Goal: Book appointment/travel/reservation

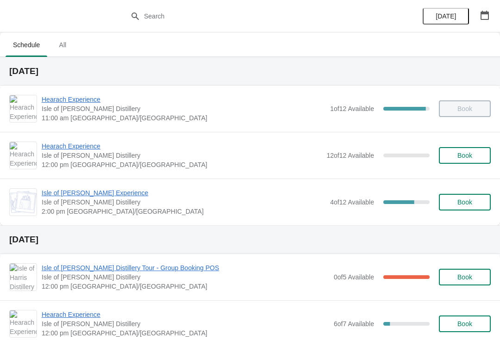
click at [62, 196] on span "Isle of [PERSON_NAME] Experience" at bounding box center [184, 192] width 284 height 9
click at [91, 194] on span "Isle of [PERSON_NAME] Experience" at bounding box center [184, 192] width 284 height 9
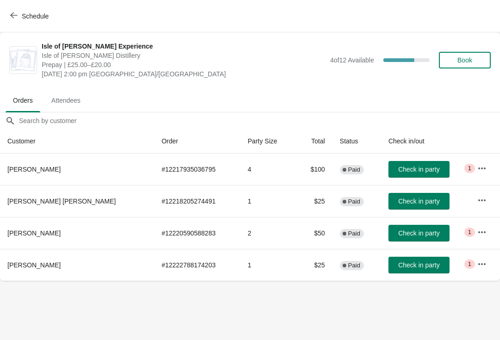
click at [409, 239] on button "Check in party" at bounding box center [418, 233] width 61 height 17
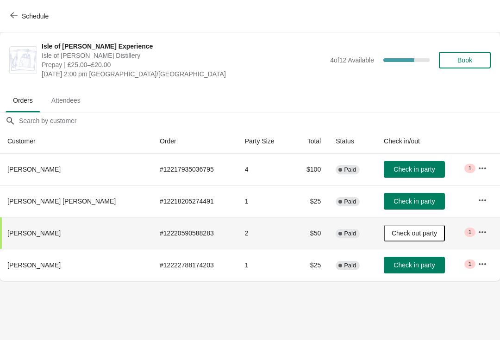
click at [12, 13] on icon "button" at bounding box center [13, 15] width 7 height 7
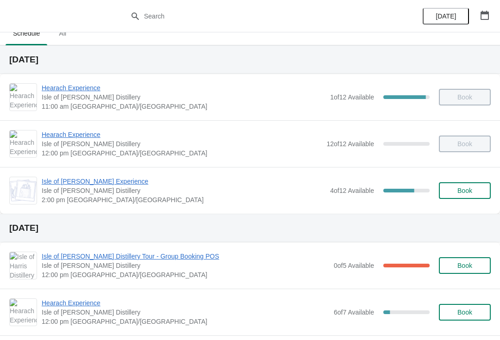
scroll to position [11, 0]
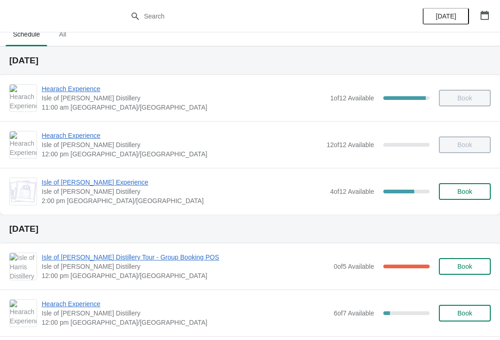
click at [464, 193] on span "Book" at bounding box center [464, 191] width 15 height 7
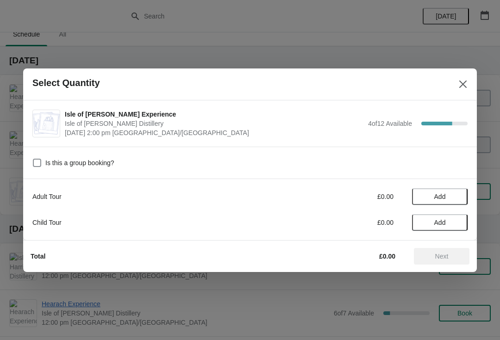
click at [446, 195] on span "Add" at bounding box center [439, 196] width 39 height 7
click at [459, 188] on div "Adult Tour £25.00 1" at bounding box center [249, 196] width 435 height 17
click at [457, 195] on icon at bounding box center [456, 197] width 10 height 10
click at [443, 253] on span "Next" at bounding box center [441, 256] width 13 height 7
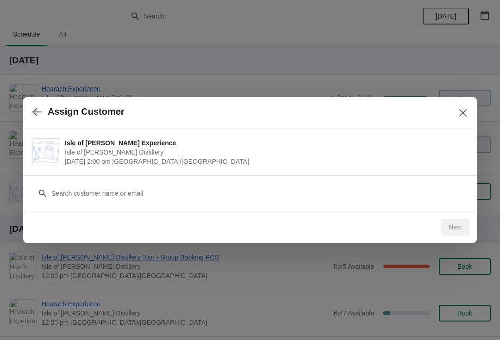
click at [470, 104] on div "Assign Customer" at bounding box center [250, 113] width 454 height 32
click at [464, 112] on icon "Close" at bounding box center [462, 112] width 7 height 7
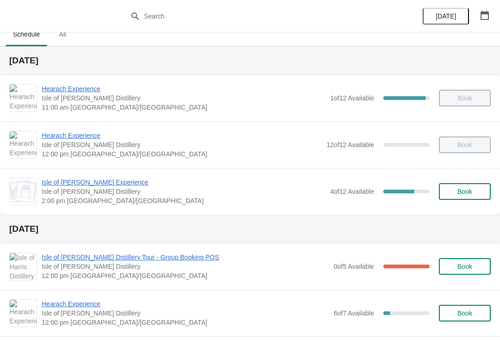
click at [470, 190] on span "Book" at bounding box center [464, 191] width 15 height 7
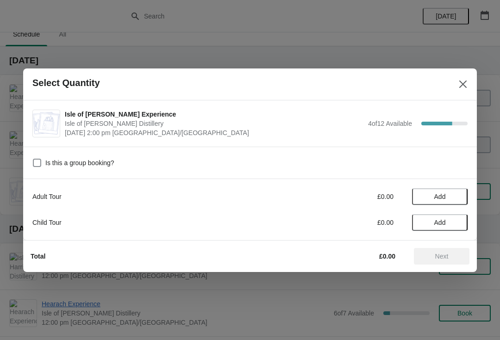
click at [469, 79] on button "Close" at bounding box center [463, 84] width 17 height 17
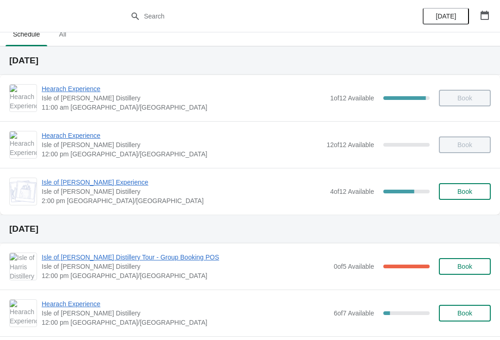
click at [118, 182] on span "Isle of [PERSON_NAME] Experience" at bounding box center [184, 182] width 284 height 9
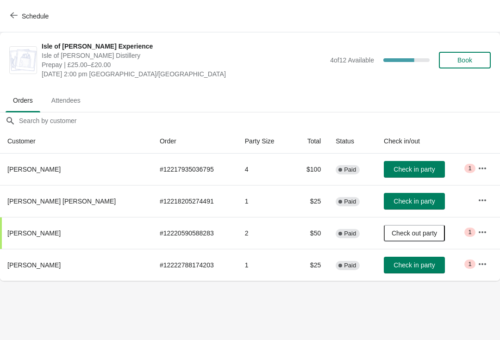
scroll to position [0, 0]
click at [472, 58] on span "Book" at bounding box center [464, 59] width 15 height 7
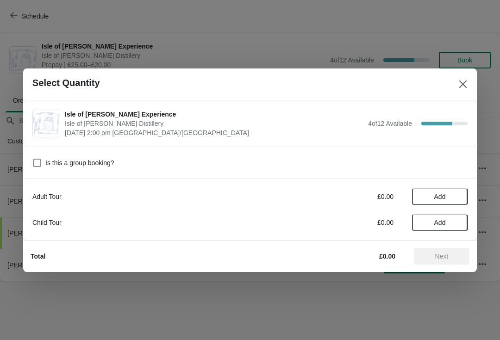
click at [442, 194] on span "Add" at bounding box center [440, 196] width 12 height 7
click at [458, 196] on icon at bounding box center [456, 197] width 10 height 10
click at [446, 255] on span "Next" at bounding box center [441, 256] width 13 height 7
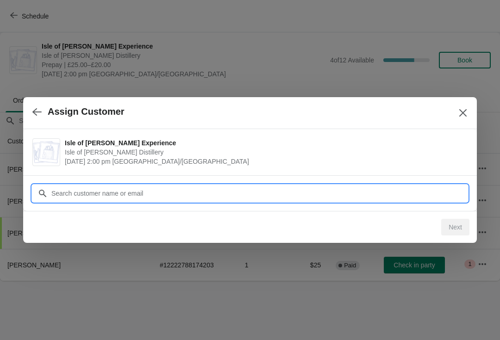
click at [112, 188] on input "Customer" at bounding box center [259, 193] width 417 height 17
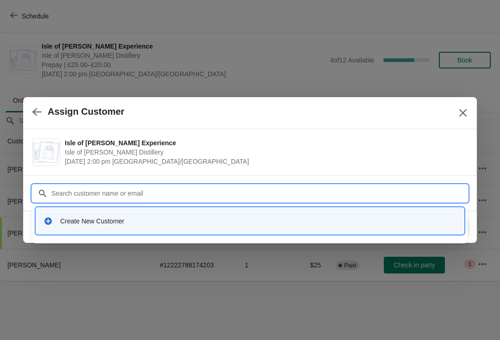
click at [86, 217] on div "Create New Customer" at bounding box center [258, 221] width 396 height 9
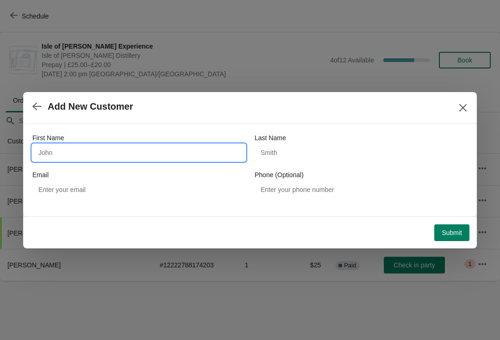
click at [78, 156] on input "First Name" at bounding box center [138, 152] width 213 height 17
type input "Colin"
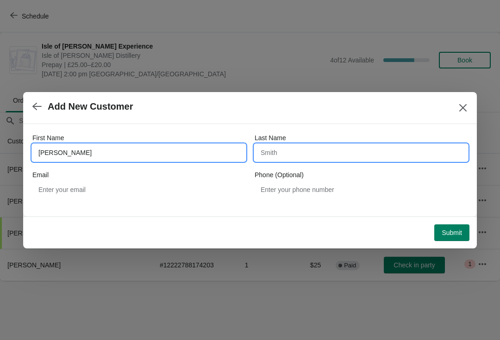
click at [293, 155] on input "Last Name" at bounding box center [361, 152] width 213 height 17
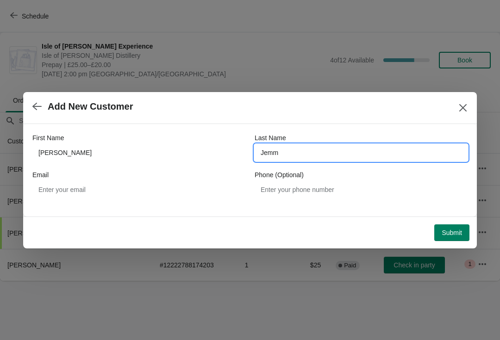
type input "Jemm"
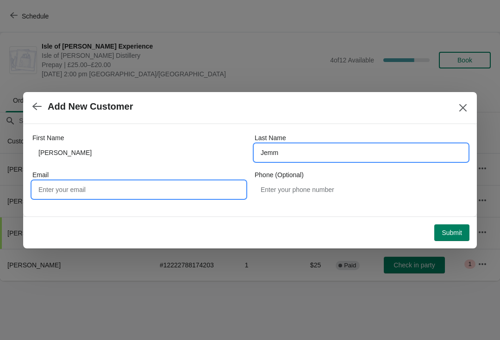
click at [93, 195] on input "Email" at bounding box center [138, 190] width 213 height 17
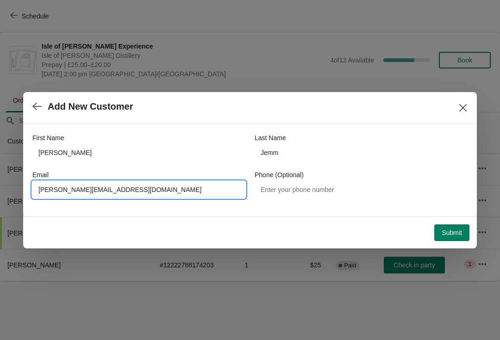
type input "Colin.jemm@btinternet.com"
click at [452, 237] on button "Submit" at bounding box center [451, 233] width 35 height 17
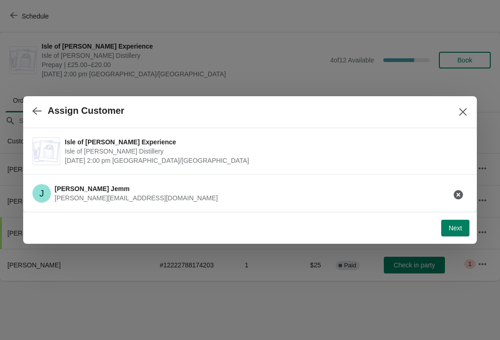
click at [463, 226] on button "Next" at bounding box center [455, 228] width 28 height 17
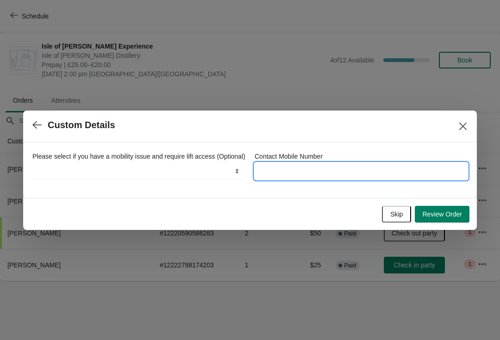
click at [305, 168] on input "Contact Mobile Number" at bounding box center [361, 171] width 213 height 17
type input "07920167333"
click at [447, 218] on span "Review Order" at bounding box center [442, 214] width 40 height 7
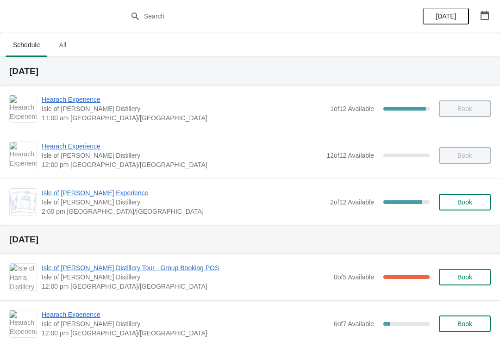
click at [66, 196] on span "Isle of [PERSON_NAME] Experience" at bounding box center [184, 192] width 284 height 9
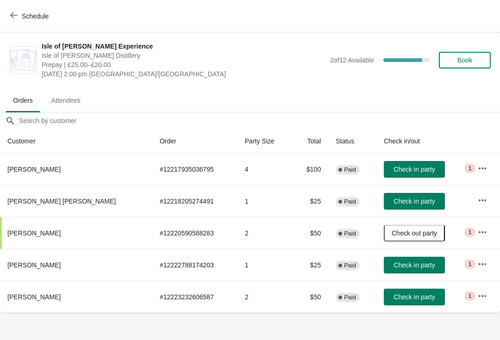
click at [25, 19] on span "Schedule" at bounding box center [35, 16] width 27 height 7
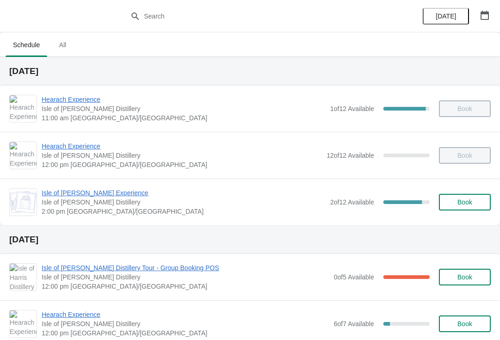
click at [88, 197] on span "Isle of [PERSON_NAME] Experience" at bounding box center [184, 192] width 284 height 9
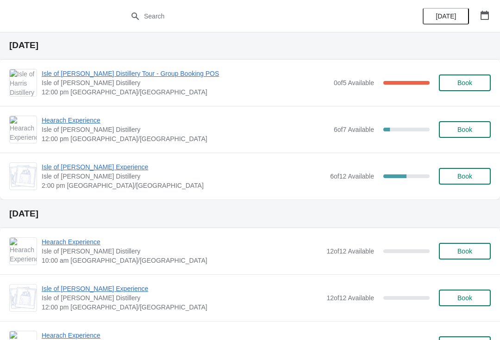
scroll to position [195, 0]
click at [112, 77] on span "Isle of [PERSON_NAME] Distillery Tour - Group Booking POS" at bounding box center [186, 73] width 288 height 9
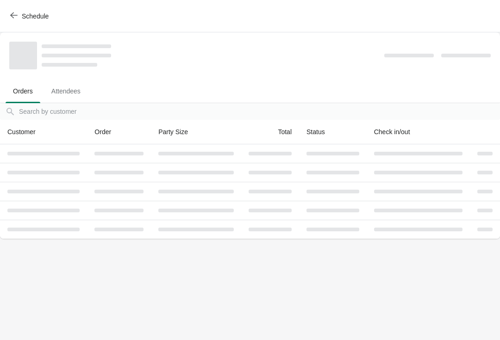
scroll to position [0, 0]
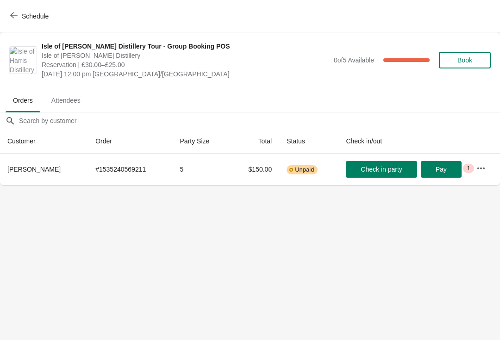
click at [37, 18] on span "Schedule" at bounding box center [35, 16] width 27 height 7
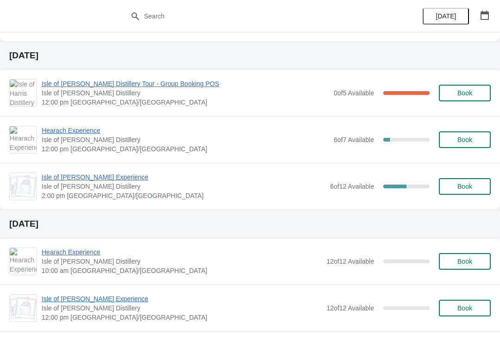
scroll to position [198, 0]
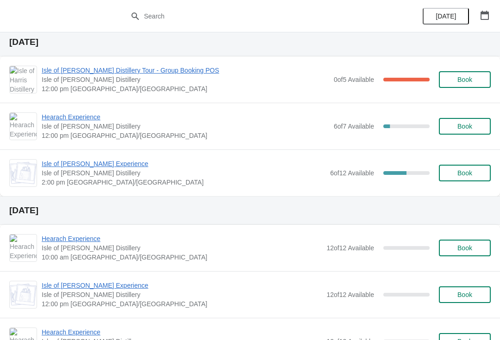
click at [71, 126] on span "Isle of [PERSON_NAME] Distillery" at bounding box center [186, 126] width 288 height 9
click at [76, 121] on span "Hearach Experience" at bounding box center [186, 117] width 288 height 9
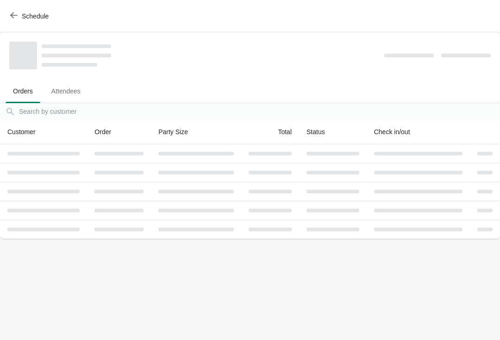
scroll to position [0, 0]
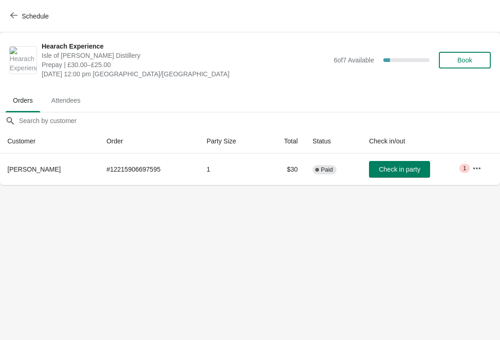
click at [38, 19] on span "Schedule" at bounding box center [35, 16] width 27 height 7
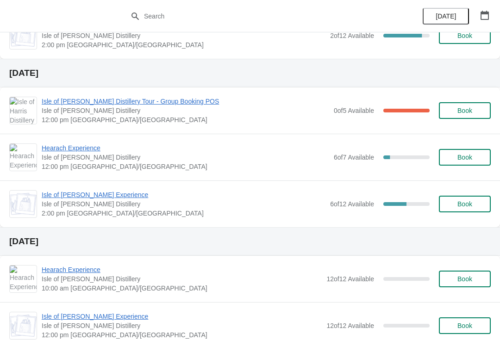
scroll to position [172, 0]
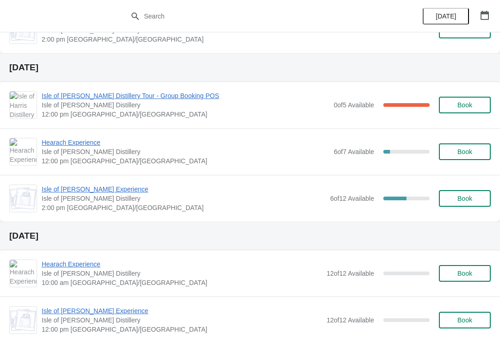
click at [100, 190] on span "Isle of [PERSON_NAME] Experience" at bounding box center [184, 189] width 284 height 9
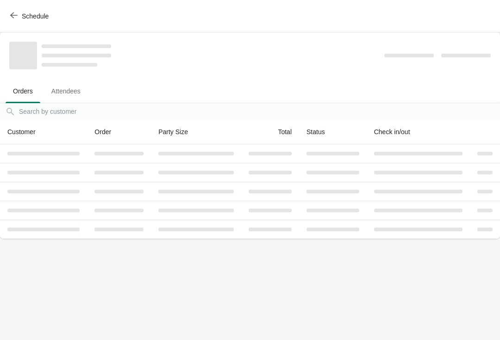
scroll to position [0, 0]
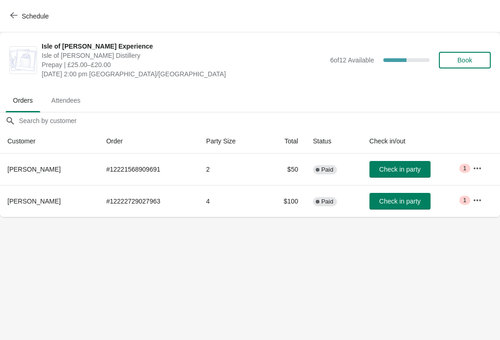
click at [33, 19] on span "Schedule" at bounding box center [35, 16] width 27 height 7
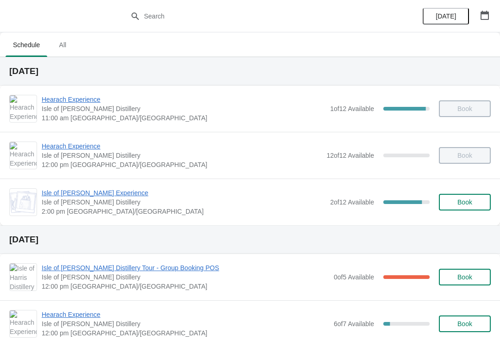
click at [101, 195] on span "Isle of [PERSON_NAME] Experience" at bounding box center [184, 192] width 284 height 9
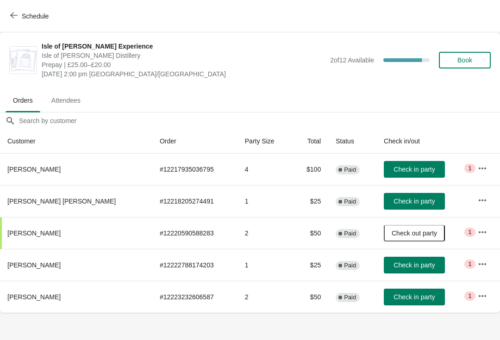
click at [401, 266] on span "Check in party" at bounding box center [414, 265] width 41 height 7
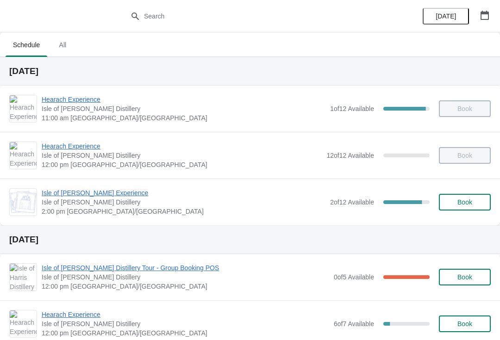
click at [107, 192] on span "Isle of [PERSON_NAME] Experience" at bounding box center [184, 192] width 284 height 9
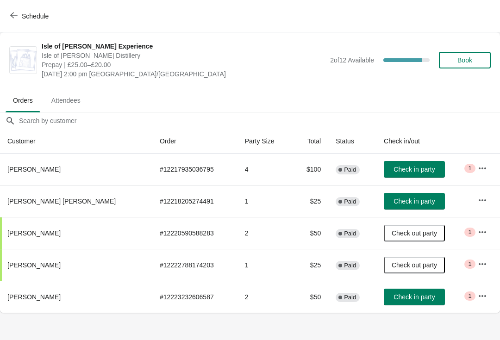
click at [409, 202] on span "Check in party" at bounding box center [414, 201] width 41 height 7
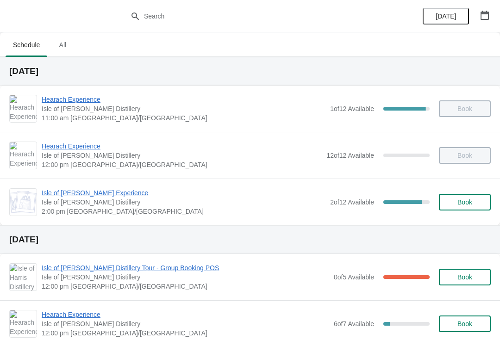
click at [107, 191] on span "Isle of [PERSON_NAME] Experience" at bounding box center [184, 192] width 284 height 9
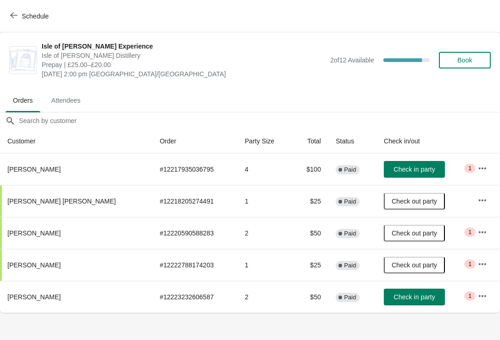
click at [408, 174] on button "Check in party" at bounding box center [414, 169] width 61 height 17
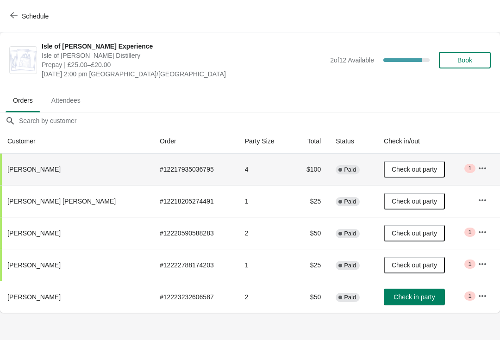
click at [401, 301] on span "Check in party" at bounding box center [414, 297] width 41 height 7
